Goal: Task Accomplishment & Management: Complete application form

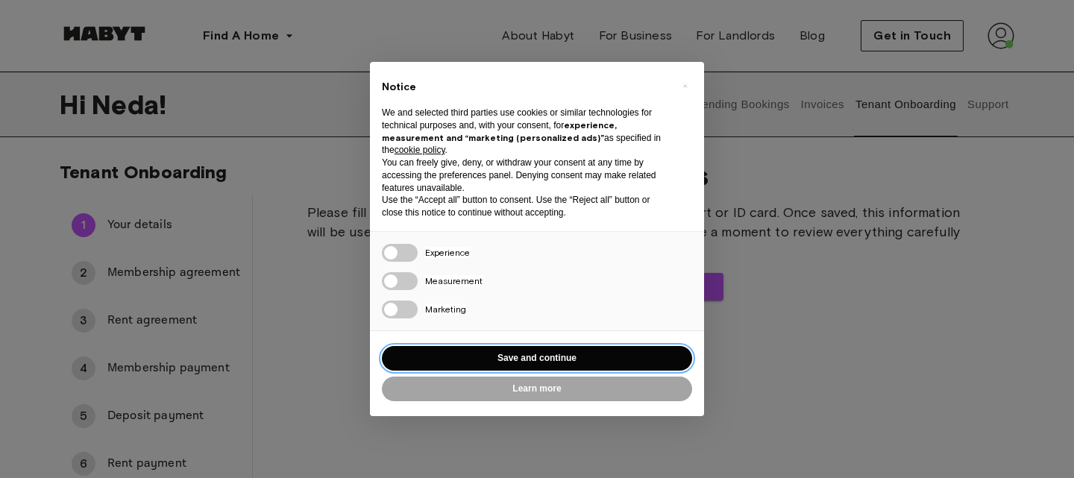
click at [557, 357] on button "Save and continue" at bounding box center [537, 358] width 310 height 25
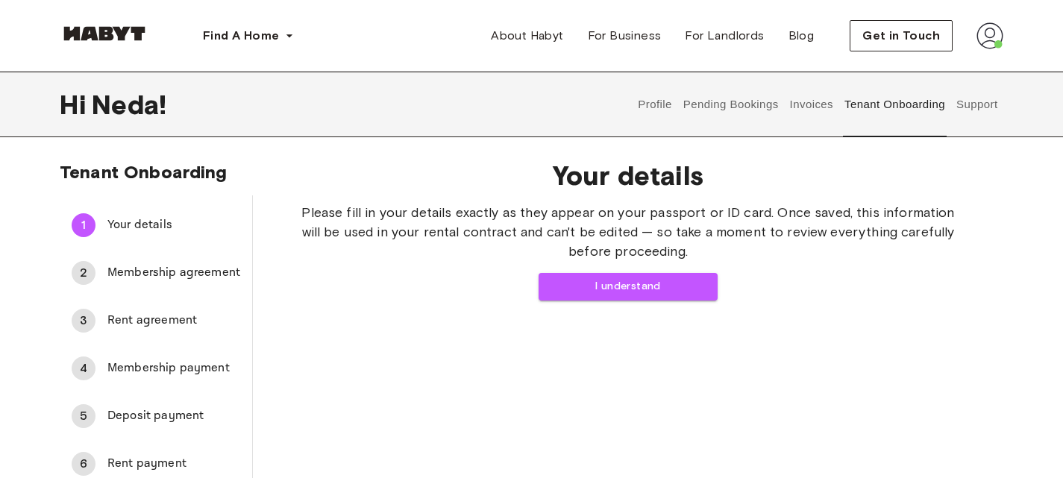
click at [649, 101] on button "Profile" at bounding box center [655, 105] width 38 height 66
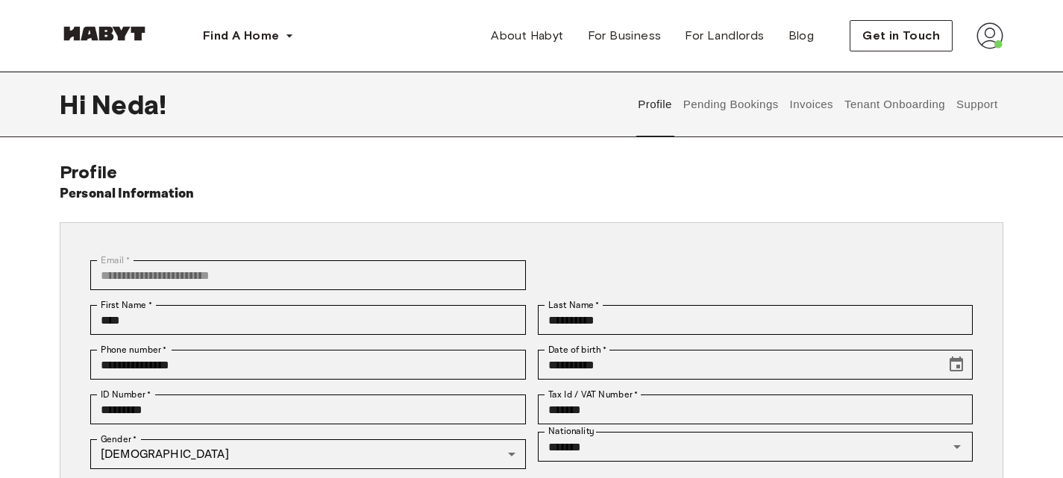
scroll to position [75, 0]
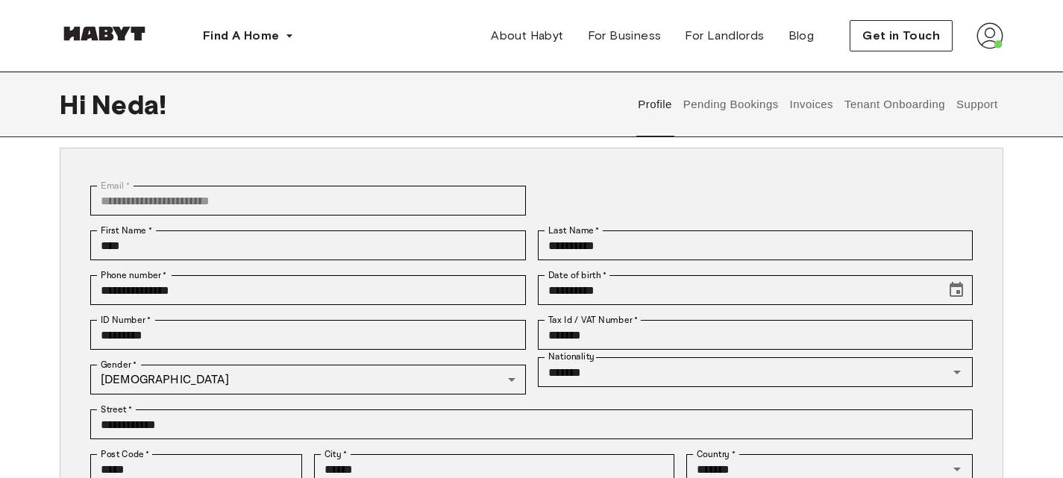
click at [985, 97] on button "Support" at bounding box center [977, 105] width 46 height 66
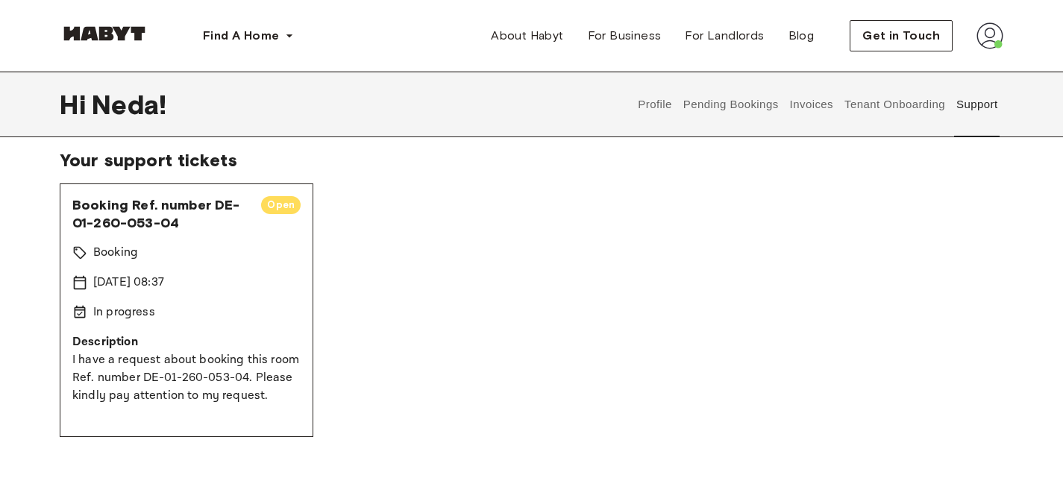
click at [906, 99] on button "Tenant Onboarding" at bounding box center [895, 105] width 104 height 66
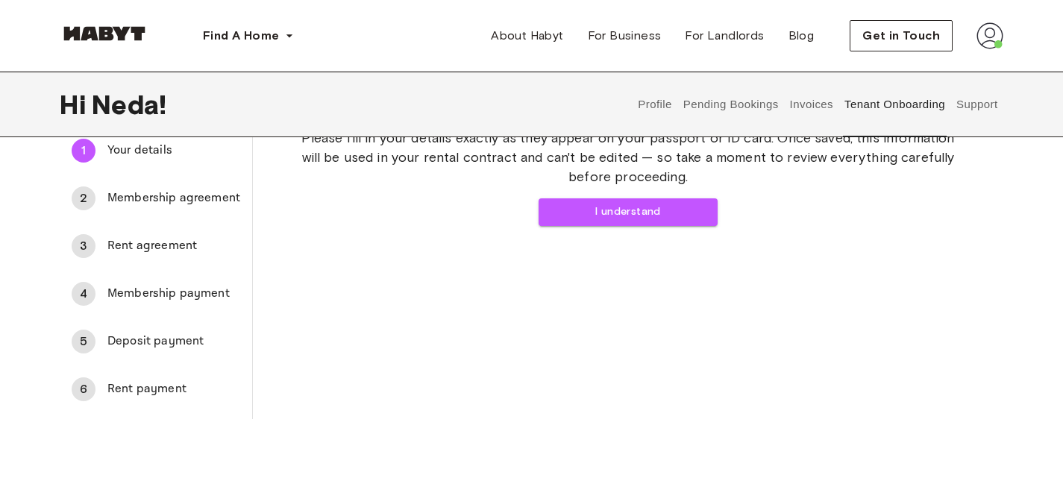
click at [816, 103] on button "Invoices" at bounding box center [811, 105] width 47 height 66
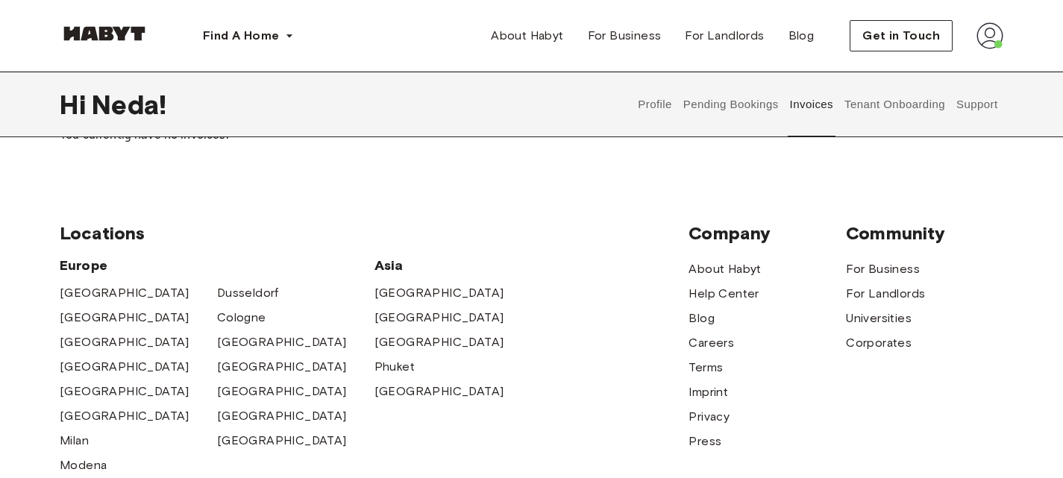
click at [738, 103] on button "Pending Bookings" at bounding box center [730, 105] width 99 height 66
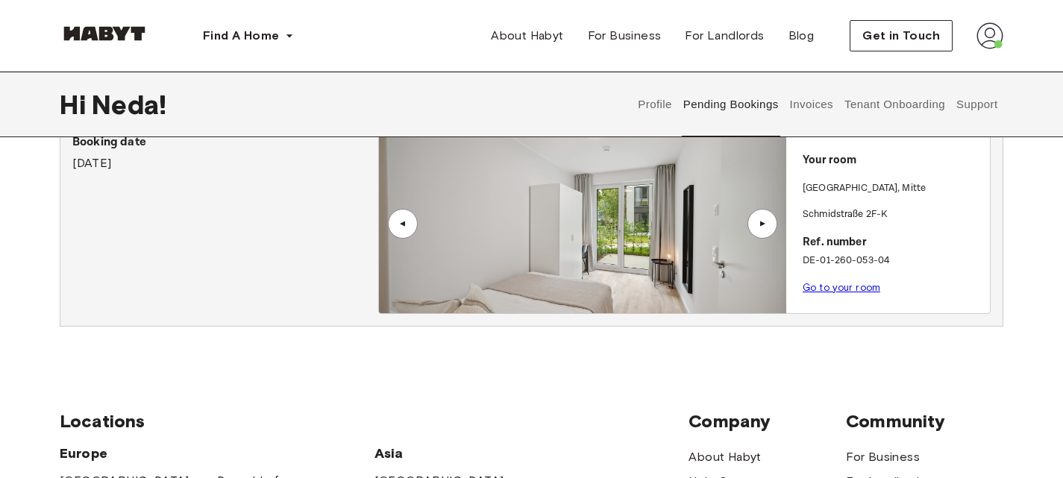
click at [878, 107] on button "Tenant Onboarding" at bounding box center [895, 105] width 104 height 66
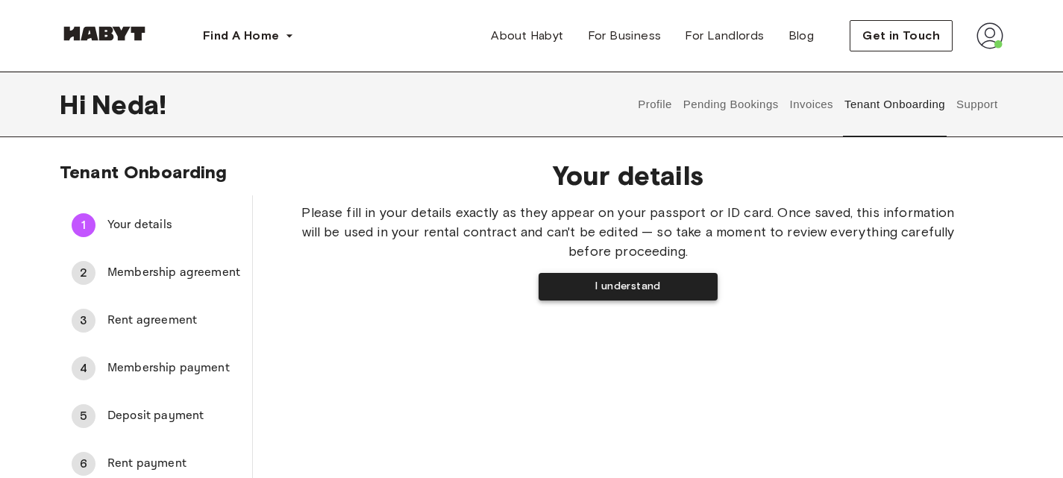
click at [675, 286] on button "I understand" at bounding box center [628, 287] width 179 height 28
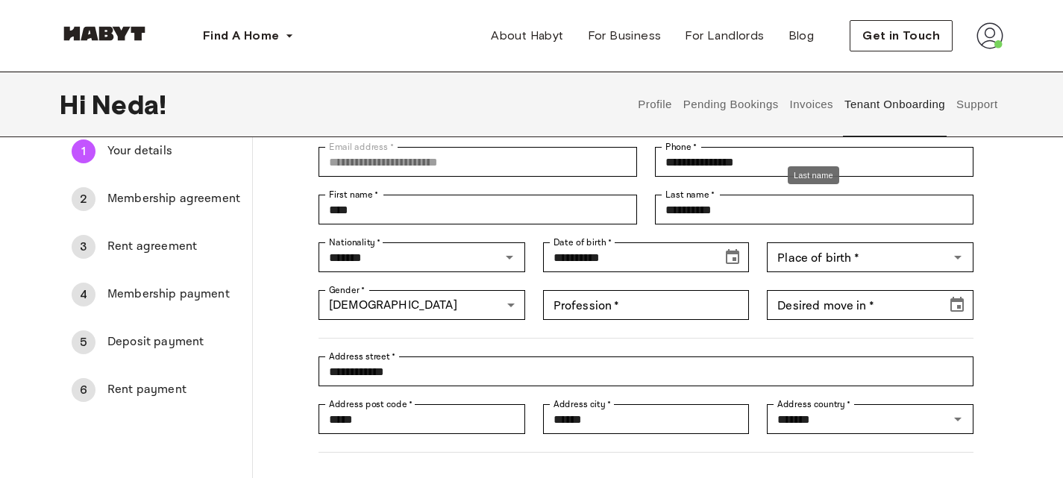
scroll to position [75, 0]
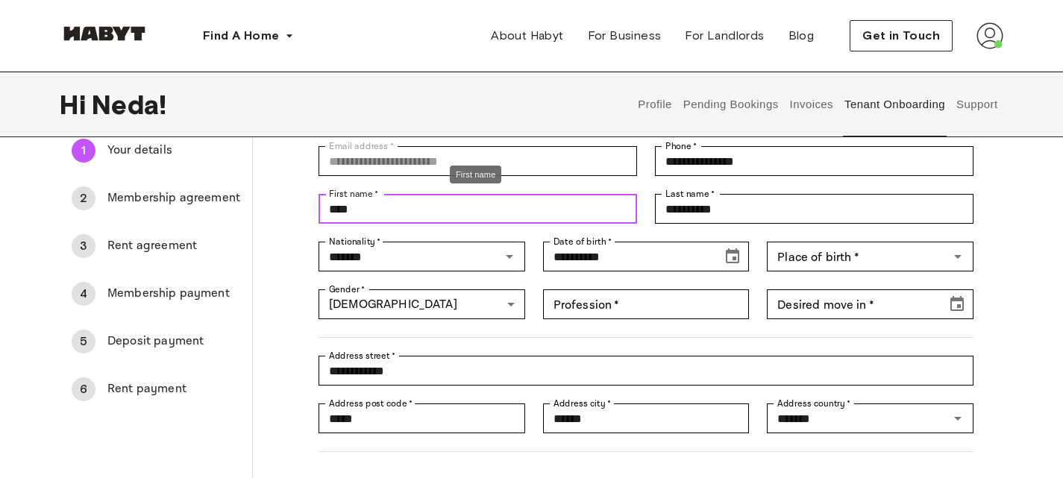
drag, startPoint x: 367, startPoint y: 210, endPoint x: 269, endPoint y: 211, distance: 98.5
click at [269, 211] on div "**********" at bounding box center [628, 316] width 750 height 486
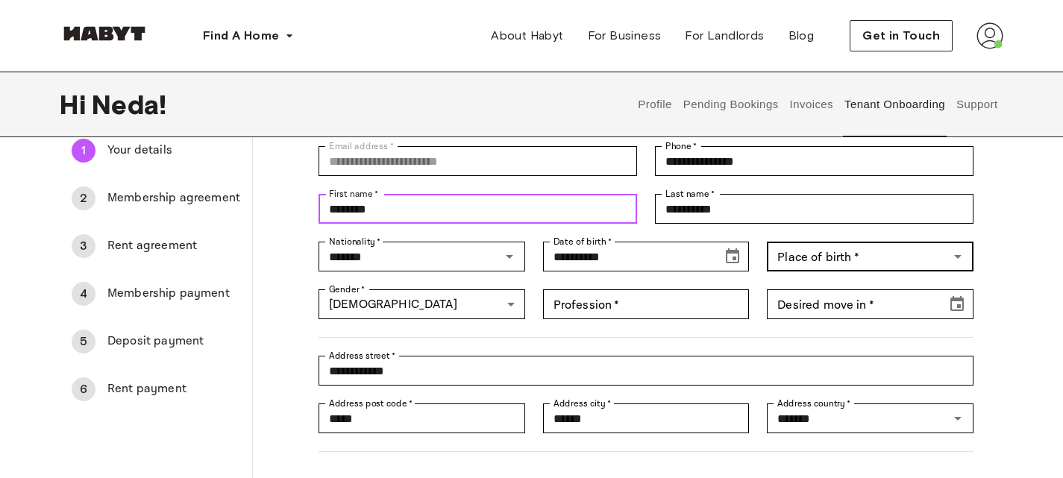
click at [936, 269] on div "Place of birth   *" at bounding box center [870, 257] width 207 height 30
type input "********"
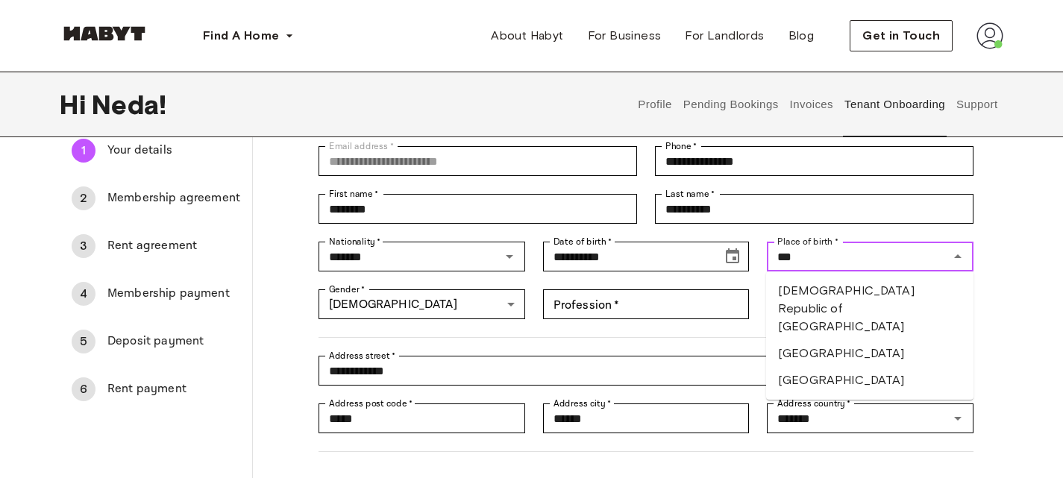
click at [878, 287] on li "Islamic Republic of Iran" at bounding box center [869, 309] width 207 height 63
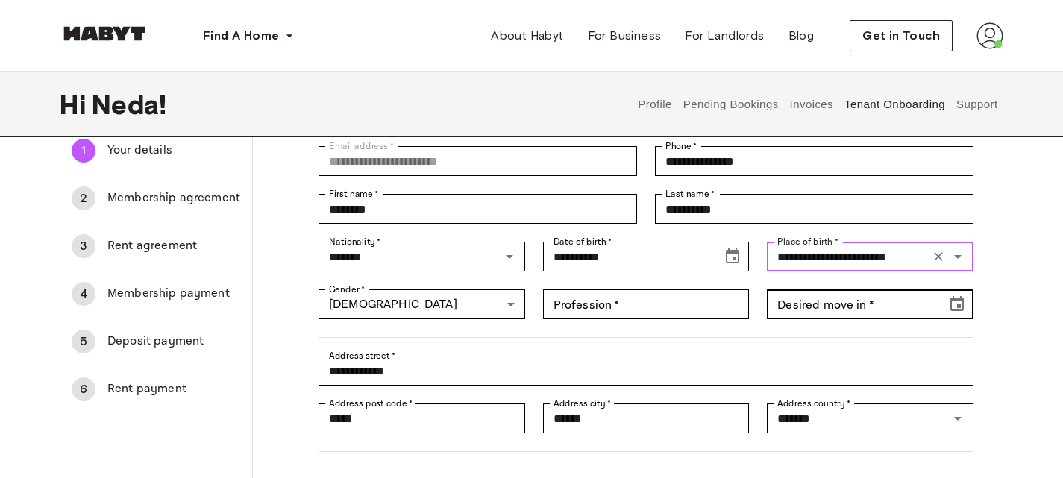
type input "**********"
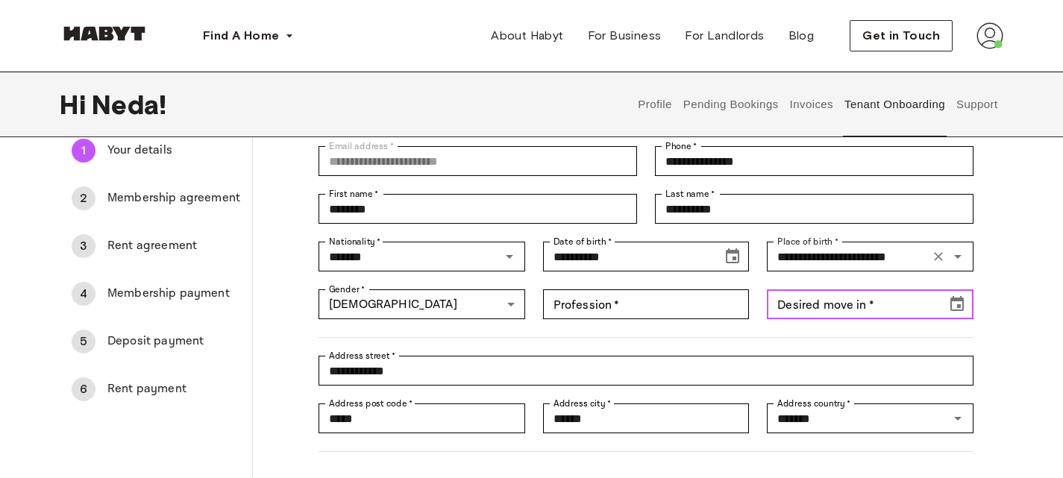
click at [856, 308] on input "Desired move in   *" at bounding box center [851, 304] width 169 height 30
click at [965, 308] on icon "Choose date" at bounding box center [957, 304] width 18 height 18
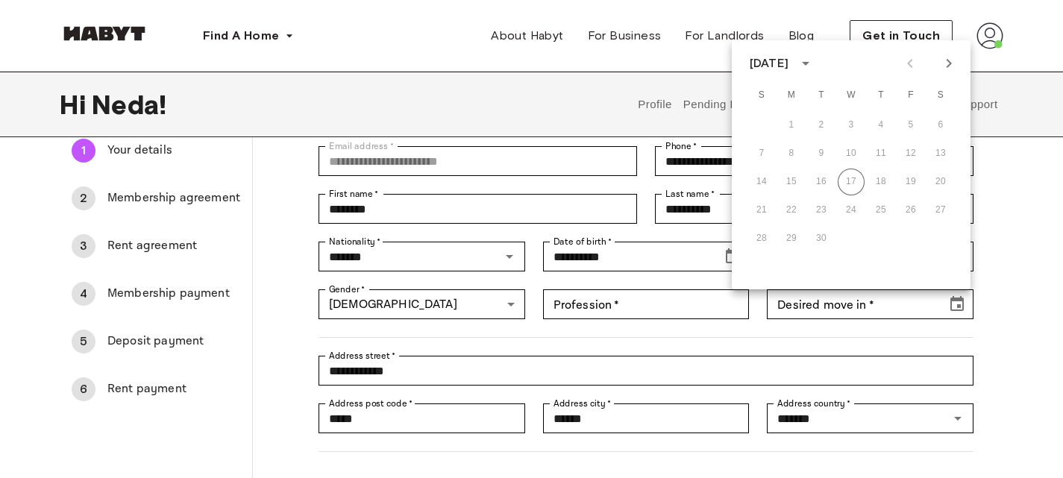
click at [950, 61] on icon "Next month" at bounding box center [949, 63] width 18 height 18
click at [951, 61] on icon "Next month" at bounding box center [949, 63] width 18 height 18
click at [853, 206] on button "19" at bounding box center [851, 210] width 27 height 27
type input "**********"
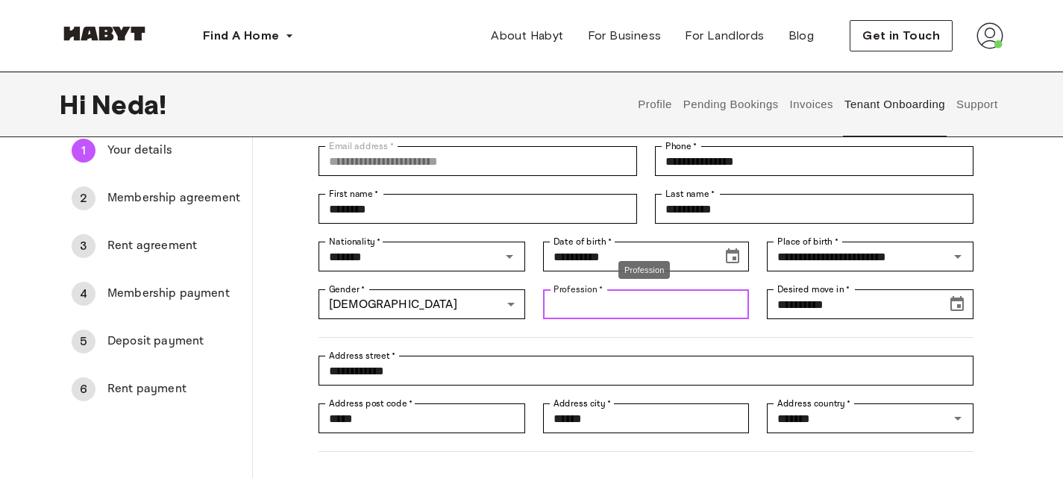
click at [638, 299] on input "Profession   *" at bounding box center [646, 304] width 207 height 30
click at [612, 336] on div at bounding box center [637, 328] width 673 height 19
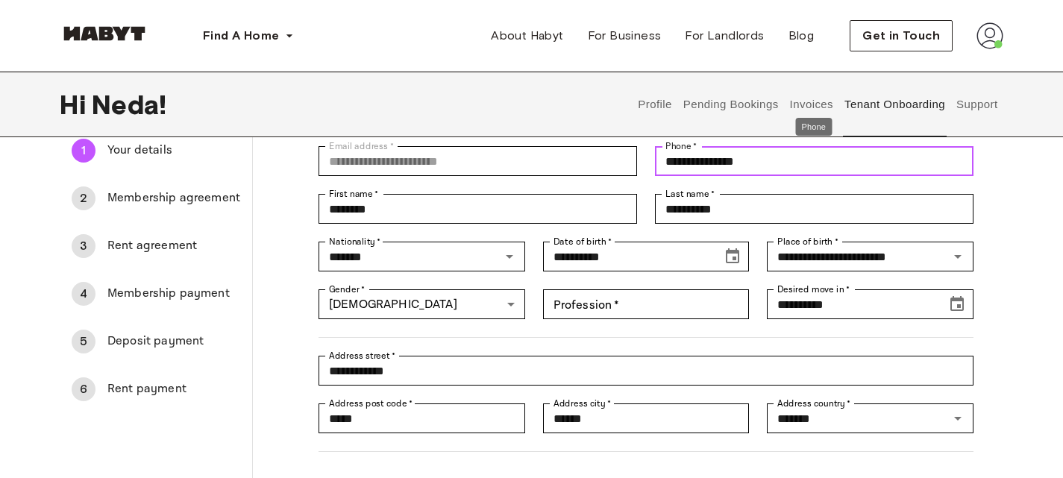
drag, startPoint x: 723, startPoint y: 161, endPoint x: 736, endPoint y: 160, distance: 13.4
click at [736, 160] on input "**********" at bounding box center [814, 161] width 319 height 30
click at [779, 163] on input "**********" at bounding box center [814, 161] width 319 height 30
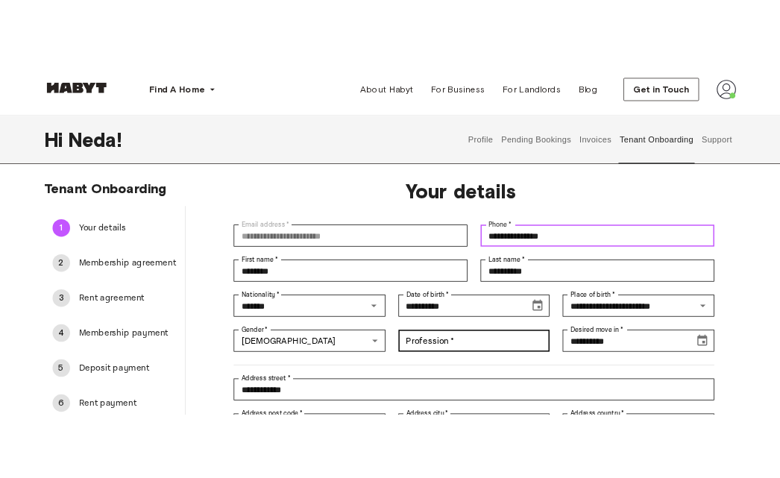
scroll to position [0, 0]
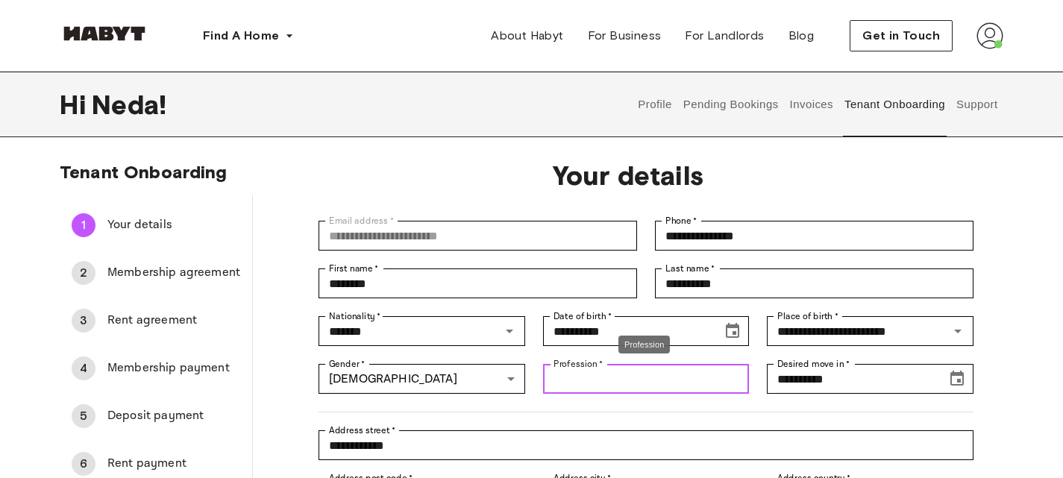
drag, startPoint x: 621, startPoint y: 380, endPoint x: 562, endPoint y: 379, distance: 58.2
click at [562, 379] on input "Profession   *" at bounding box center [646, 379] width 207 height 30
click at [592, 365] on label "Profession   *" at bounding box center [579, 363] width 50 height 13
click at [592, 365] on input "Profession   *" at bounding box center [646, 379] width 207 height 30
drag, startPoint x: 592, startPoint y: 365, endPoint x: 567, endPoint y: 369, distance: 25.6
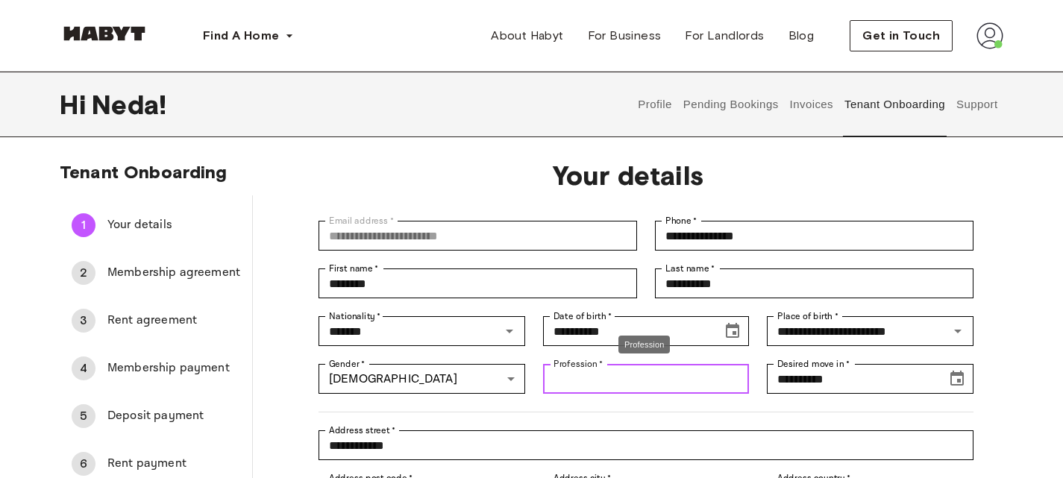
click at [567, 369] on label "Profession   *" at bounding box center [579, 363] width 50 height 13
click at [567, 369] on input "Profession   *" at bounding box center [646, 379] width 207 height 30
click at [603, 385] on input "Profession   *" at bounding box center [646, 379] width 207 height 30
drag, startPoint x: 599, startPoint y: 366, endPoint x: 558, endPoint y: 361, distance: 41.3
click at [562, 364] on label "Profession   *" at bounding box center [579, 363] width 50 height 13
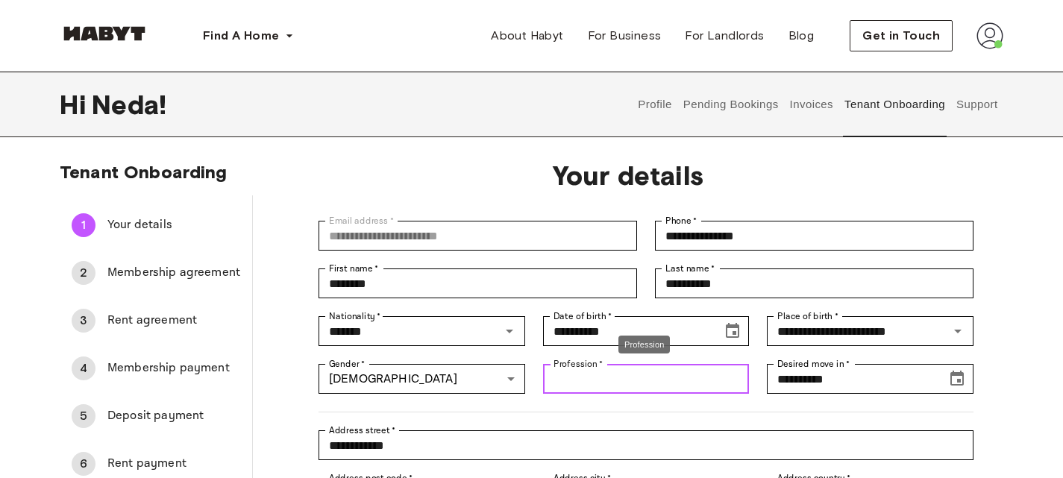
click at [562, 364] on input "Profession   *" at bounding box center [646, 379] width 207 height 30
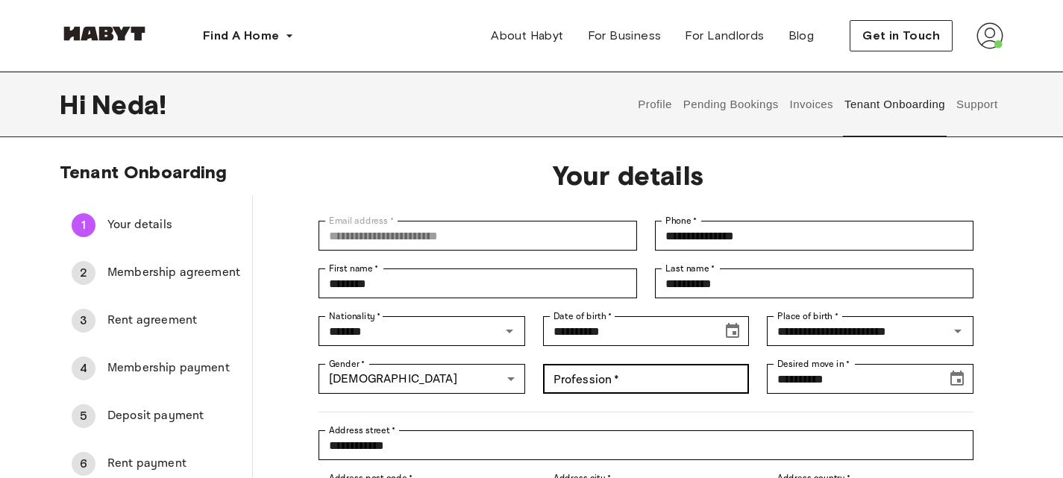
click at [557, 361] on div "Profession   * Profession   *" at bounding box center [637, 370] width 225 height 48
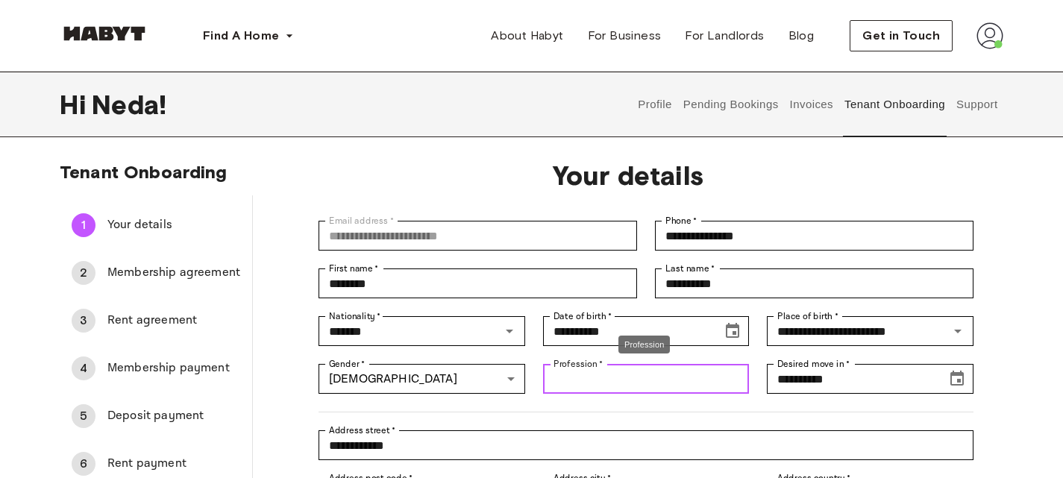
drag, startPoint x: 606, startPoint y: 377, endPoint x: 574, endPoint y: 378, distance: 32.1
click at [574, 378] on input "Profession   *" at bounding box center [646, 379] width 207 height 30
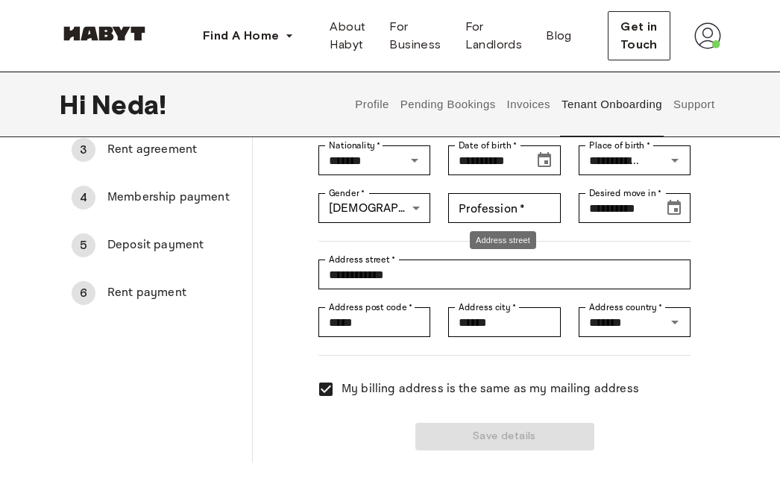
scroll to position [224, 0]
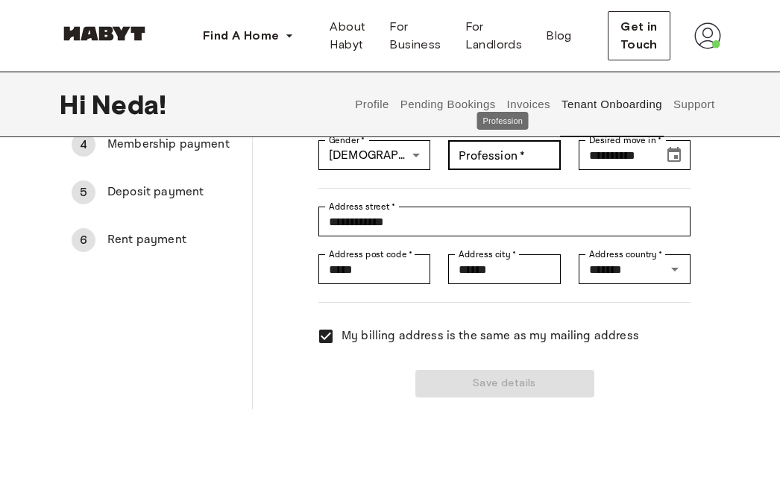
click at [482, 155] on div "Profession   * Profession   *" at bounding box center [504, 155] width 112 height 30
click at [504, 154] on input "Profession   *" at bounding box center [504, 155] width 112 height 30
type input "*"
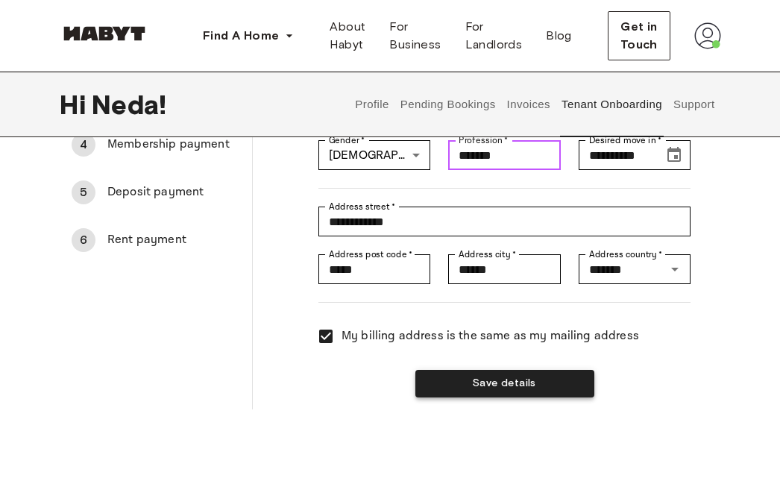
type input "*******"
click at [493, 385] on button "Save details" at bounding box center [505, 384] width 179 height 28
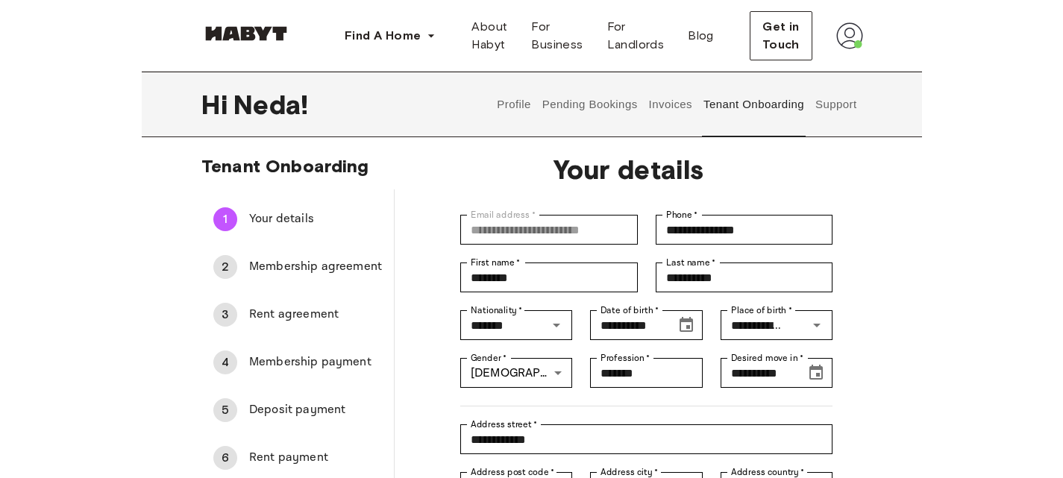
scroll to position [0, 0]
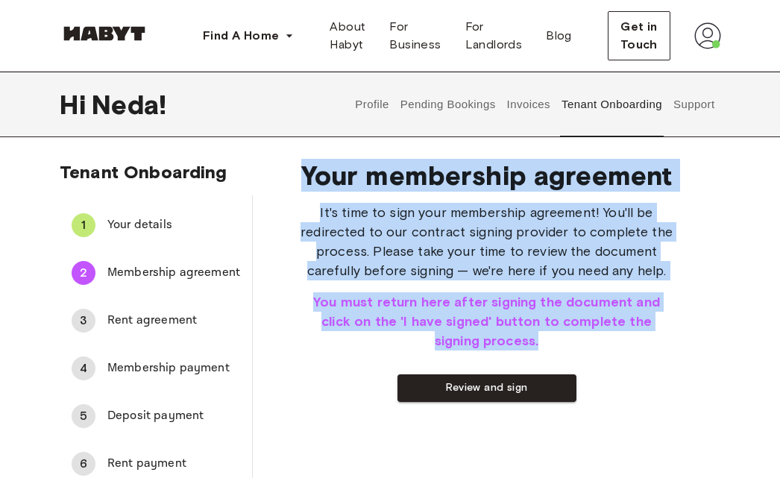
drag, startPoint x: 515, startPoint y: 345, endPoint x: 291, endPoint y: 174, distance: 282.1
click at [291, 174] on div "Your membership agreement It's time to sign your membership agreement! You'll b…" at bounding box center [487, 321] width 468 height 346
copy div "Your membership agreement It's time to sign your membership agreement! You'll b…"
click at [483, 388] on button "Review and sign" at bounding box center [487, 388] width 179 height 28
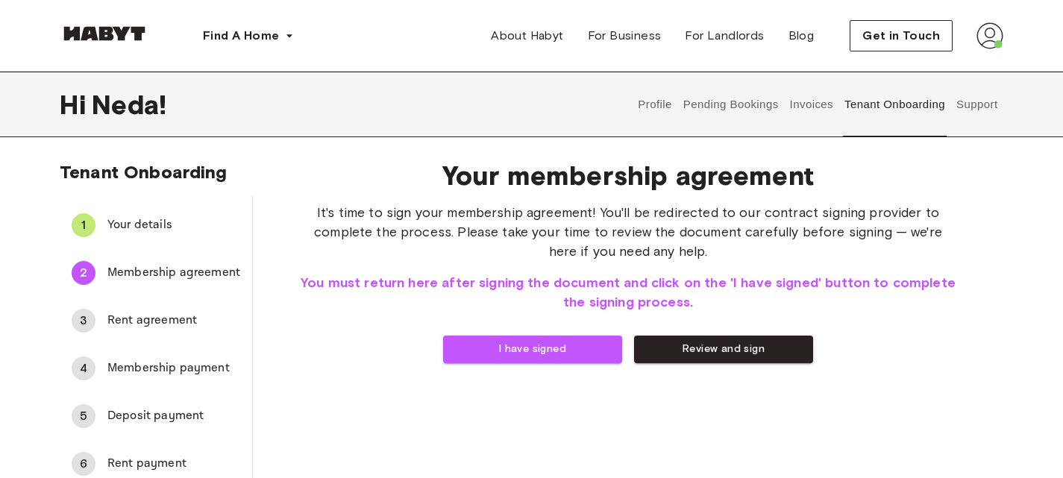
click at [648, 410] on div "Your membership agreement It's time to sign your membership agreement! You'll b…" at bounding box center [628, 321] width 750 height 346
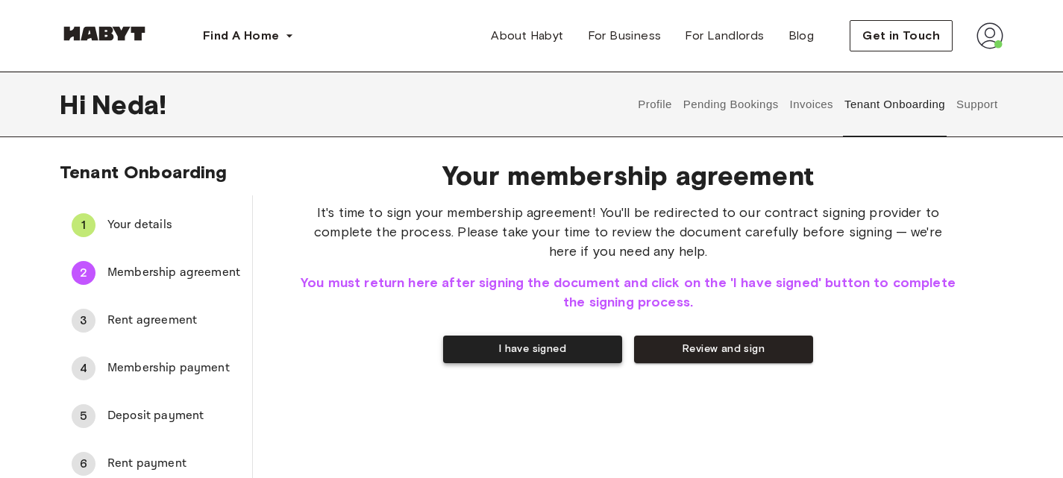
click at [542, 349] on button "I have signed" at bounding box center [532, 350] width 179 height 28
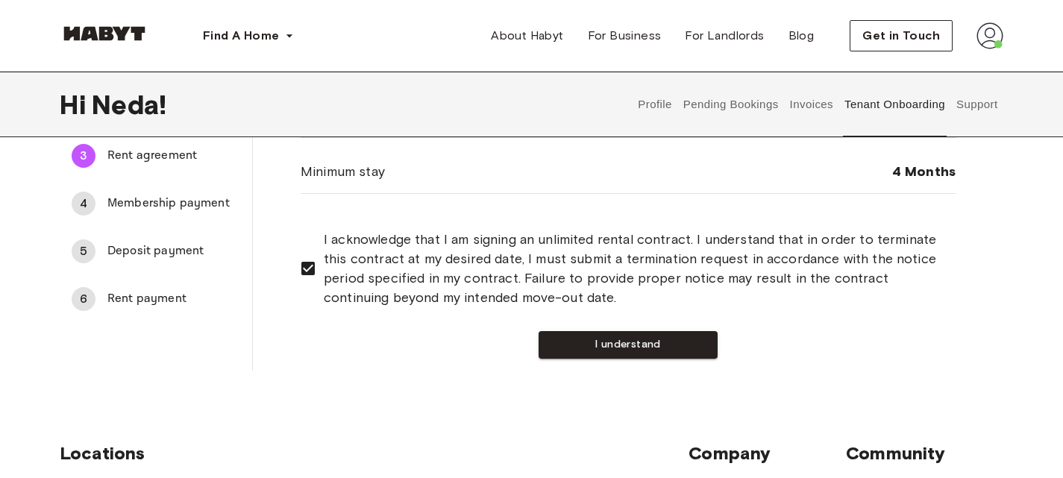
scroll to position [217, 0]
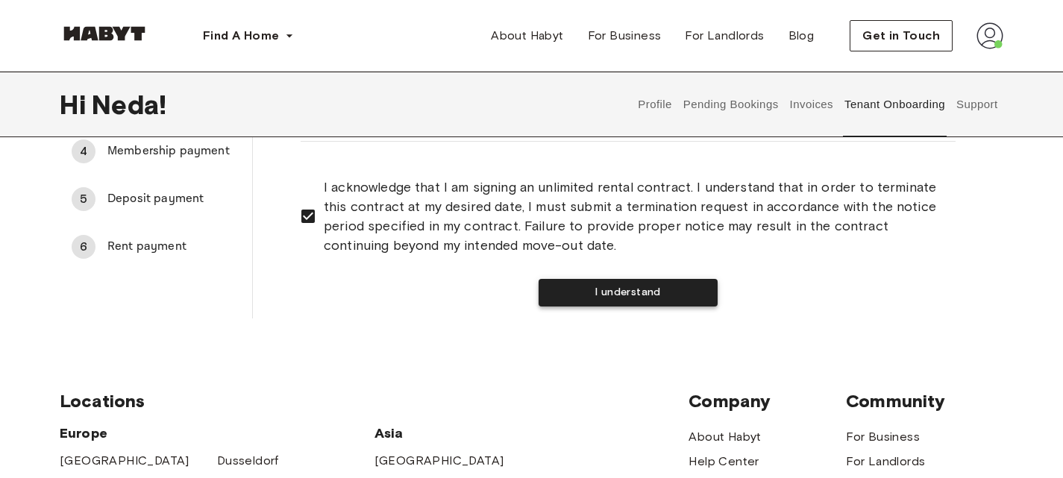
click at [643, 292] on button "I understand" at bounding box center [628, 293] width 179 height 28
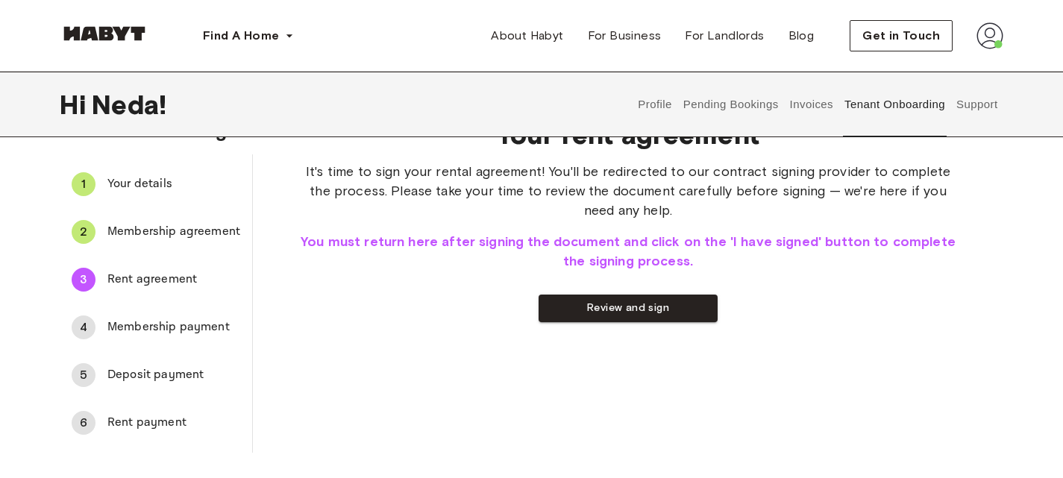
scroll to position [71, 0]
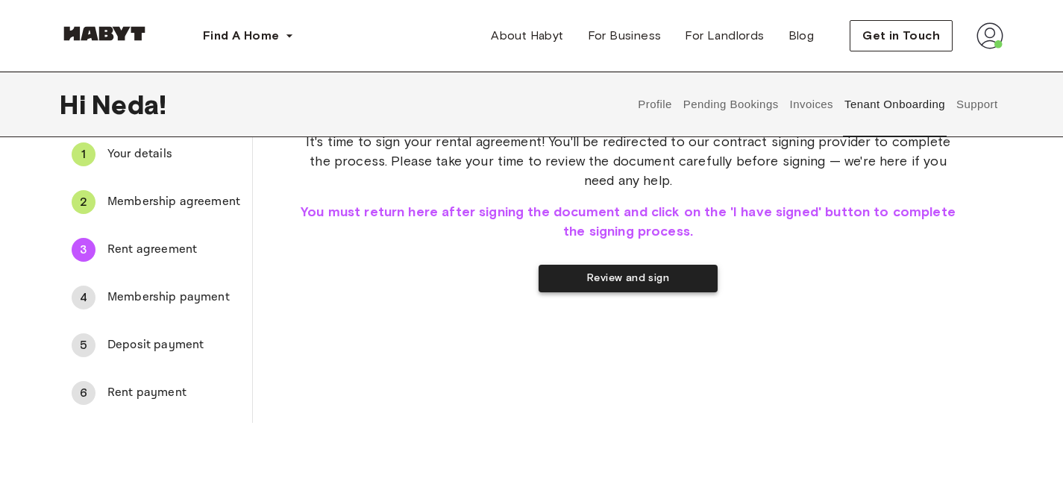
click at [645, 277] on button "Review and sign" at bounding box center [628, 279] width 179 height 28
